Goal: Task Accomplishment & Management: Use online tool/utility

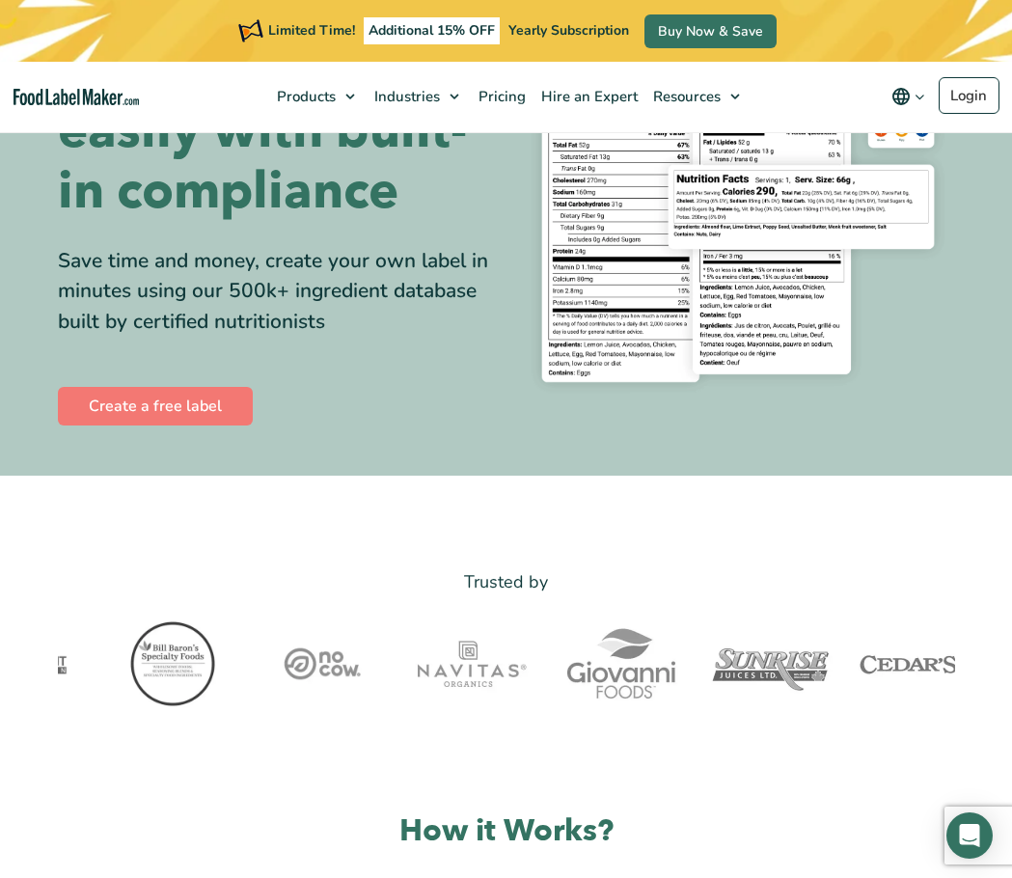
scroll to position [193, 0]
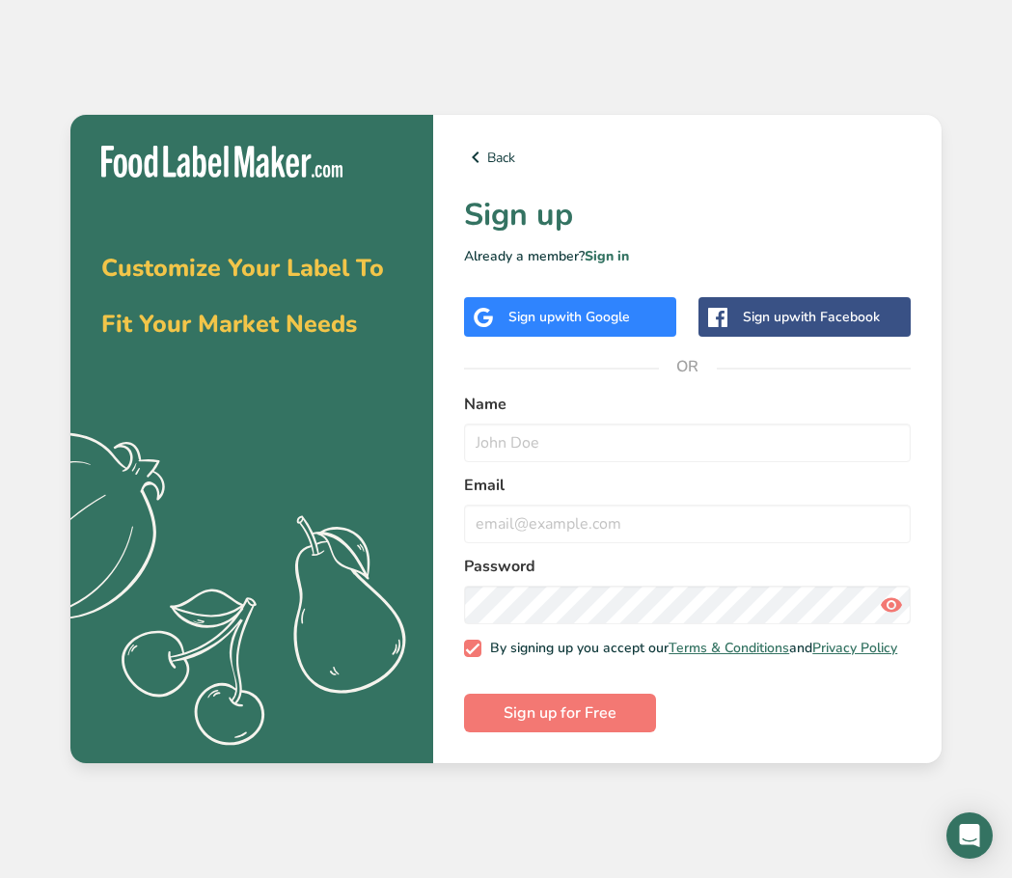
click at [562, 319] on span "with Google" at bounding box center [592, 317] width 75 height 18
